Goal: Information Seeking & Learning: Learn about a topic

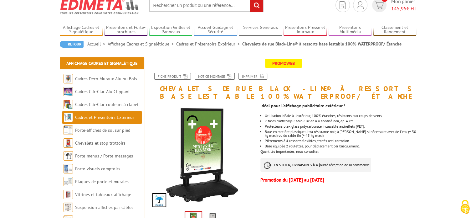
scroll to position [22, 0]
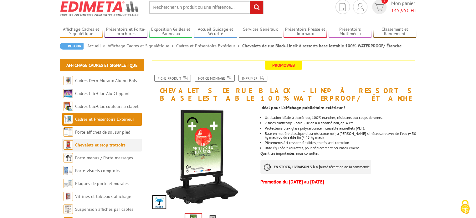
click at [108, 142] on link "Chevalets et stop trottoirs" at bounding box center [100, 145] width 50 height 6
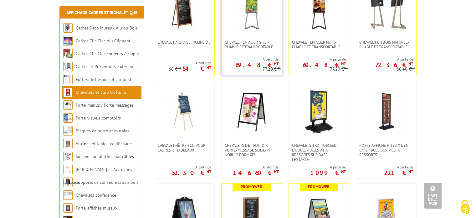
scroll to position [165, 0]
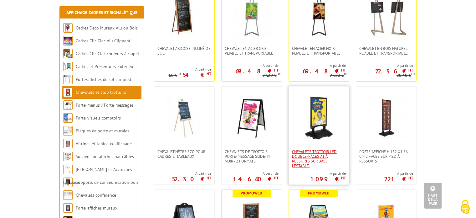
click at [323, 156] on span "Chevalets Trottoir LED double-faces A1 à ressorts sur base lestable." at bounding box center [319, 158] width 54 height 19
